Goal: Navigation & Orientation: Find specific page/section

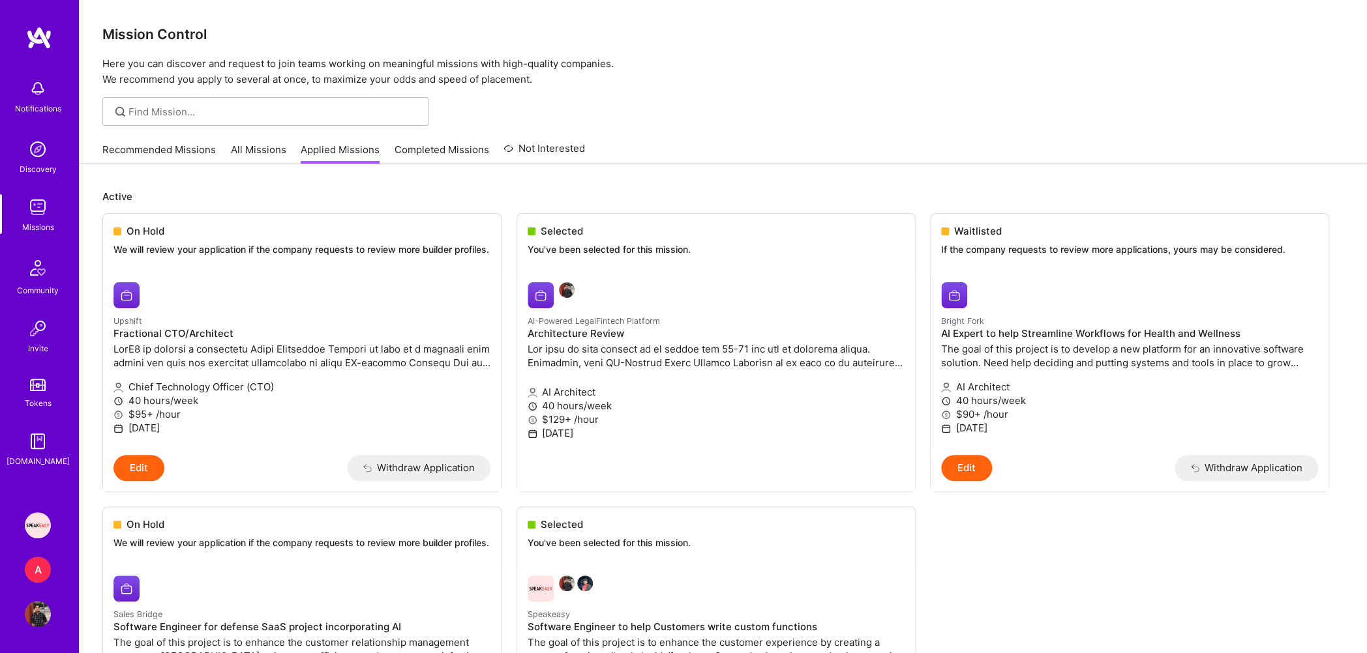
click at [139, 143] on link "Recommended Missions" at bounding box center [158, 154] width 113 height 22
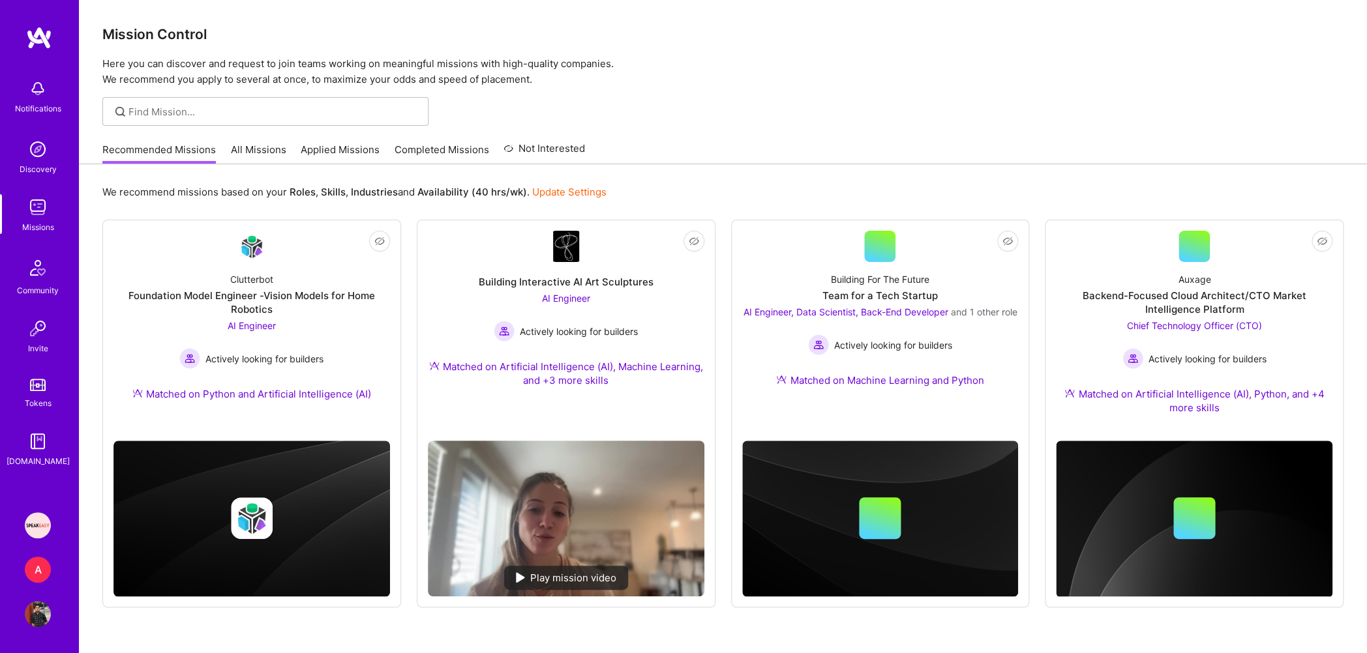
click at [365, 157] on link "Applied Missions" at bounding box center [340, 154] width 79 height 22
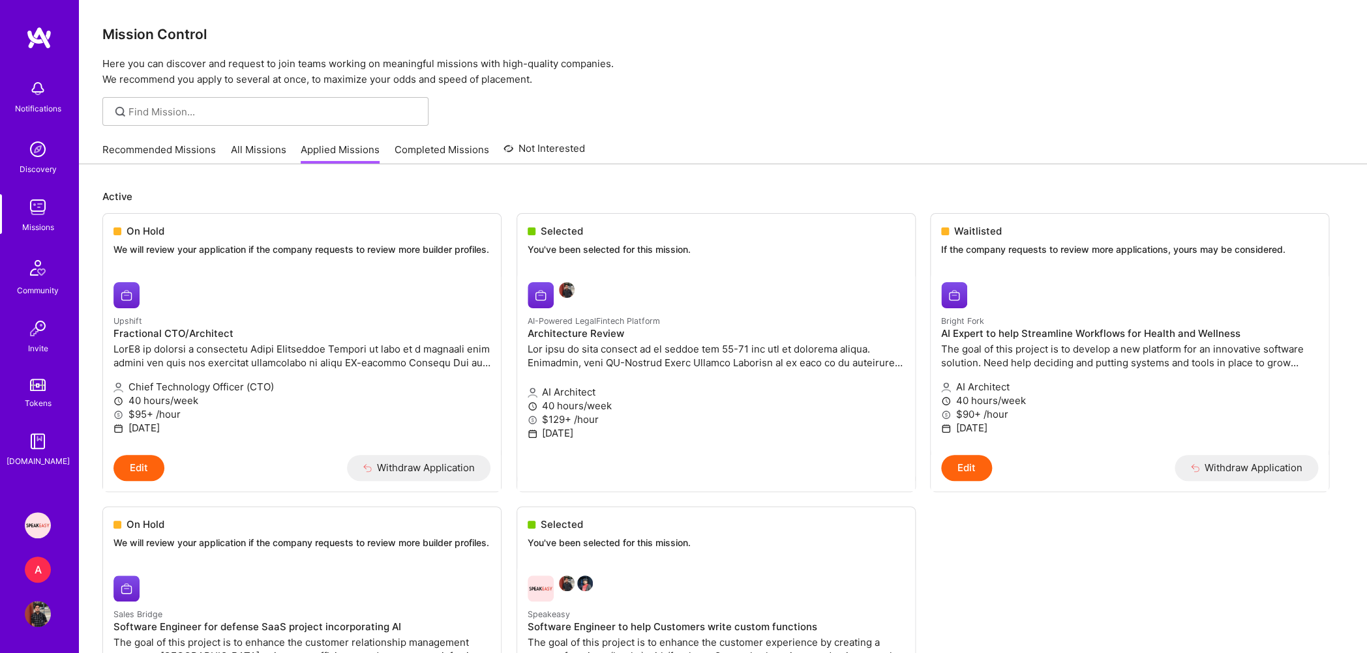
click at [51, 204] on link "Missions" at bounding box center [37, 214] width 81 height 40
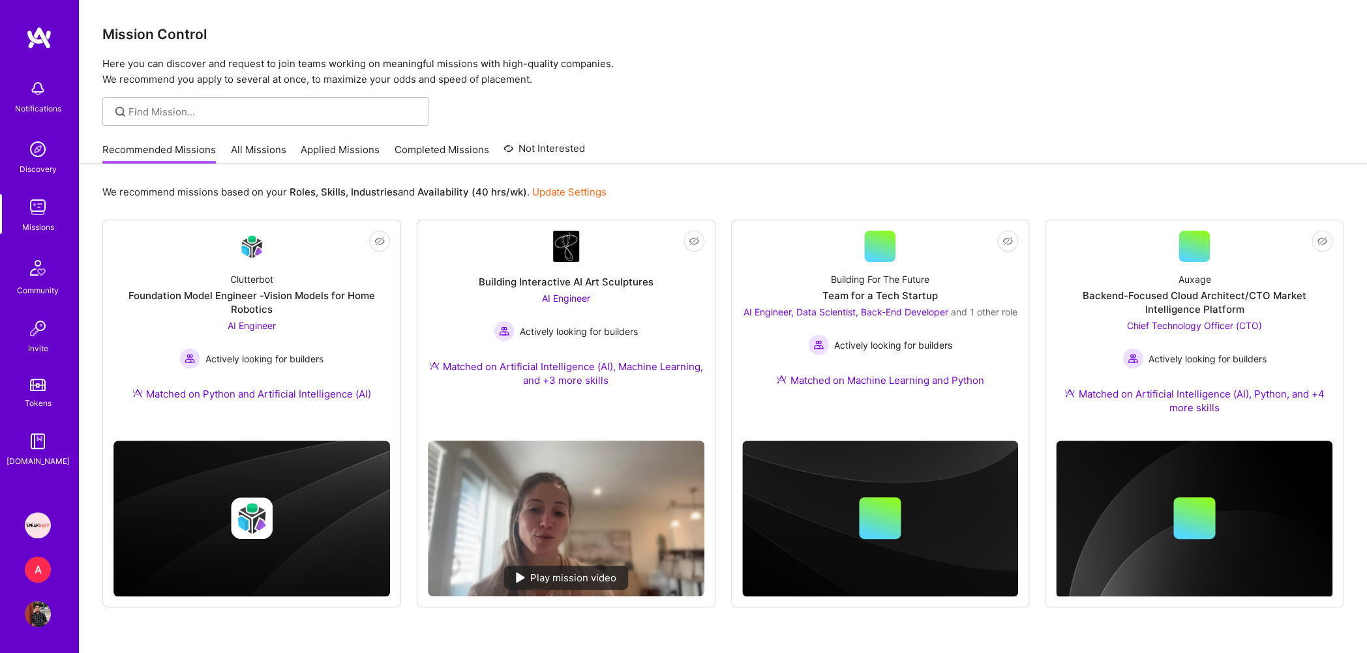
click at [37, 569] on div "A" at bounding box center [38, 570] width 26 height 26
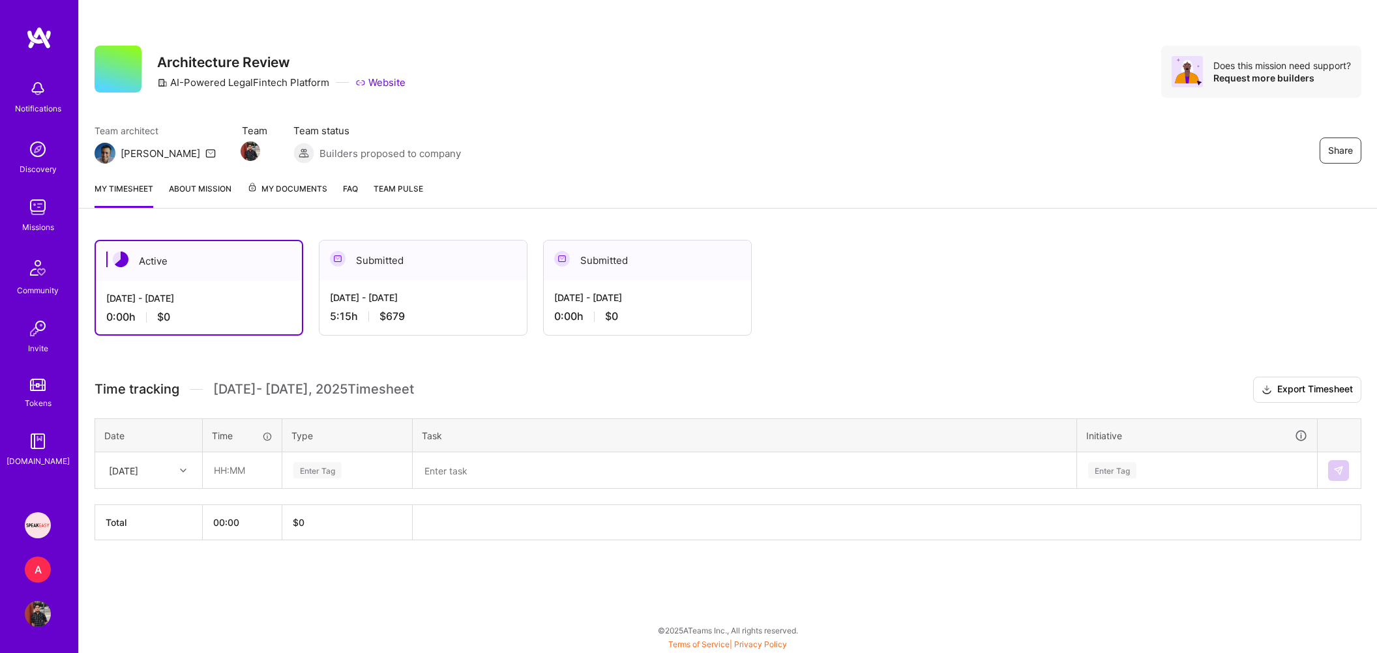
click at [33, 222] on div "Missions" at bounding box center [38, 227] width 32 height 14
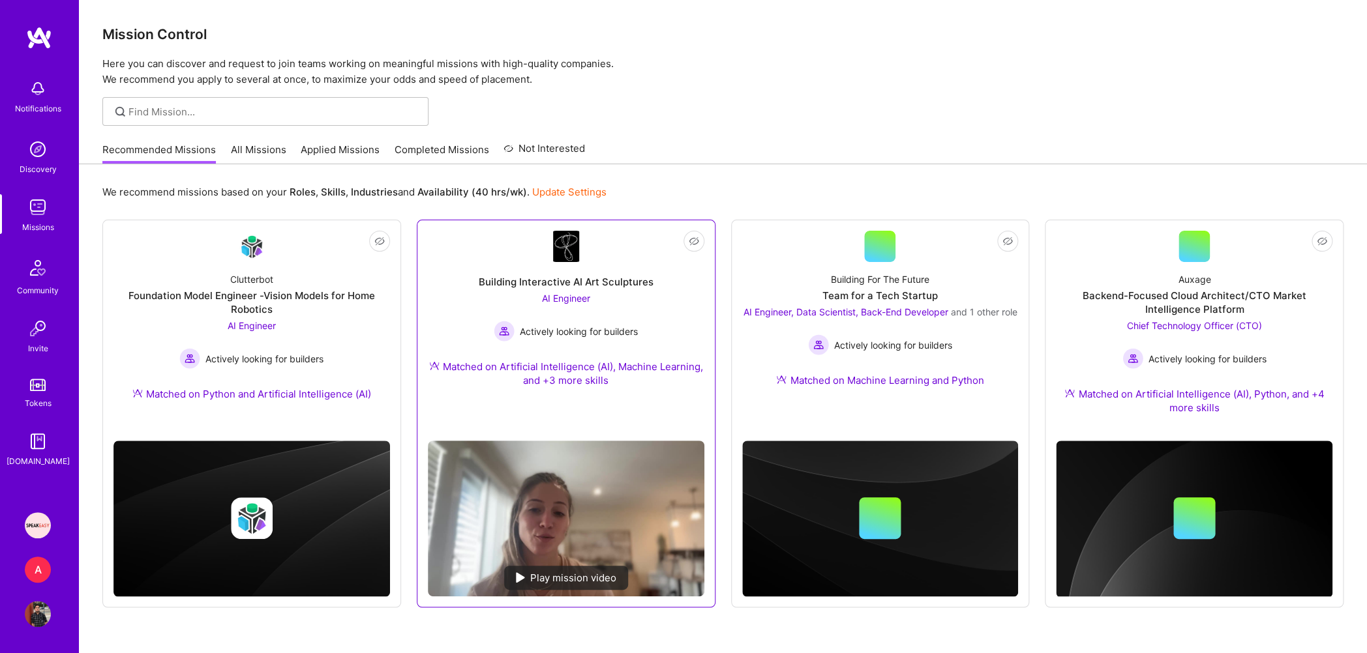
scroll to position [33, 0]
